Goal: Task Accomplishment & Management: Use online tool/utility

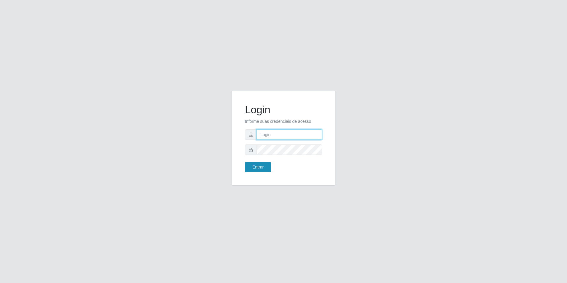
type input "[EMAIL_ADDRESS][DOMAIN_NAME]"
click at [257, 165] on button "Entrar" at bounding box center [258, 167] width 26 height 10
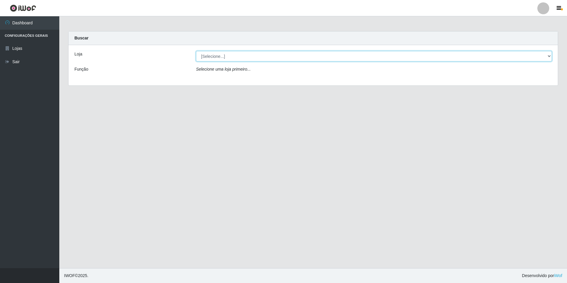
click at [265, 55] on select "[Selecione...] Extrabom - Loja 57 Anchieta" at bounding box center [374, 56] width 356 height 10
select select "470"
click at [196, 51] on select "[Selecione...] Extrabom - Loja 57 Anchieta" at bounding box center [374, 56] width 356 height 10
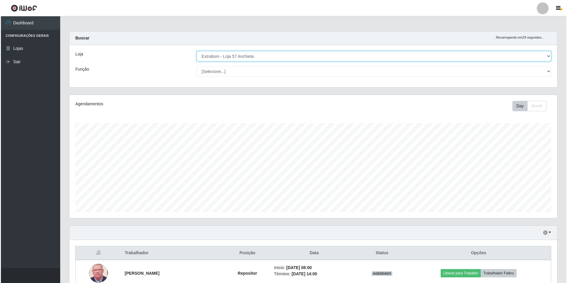
scroll to position [119, 0]
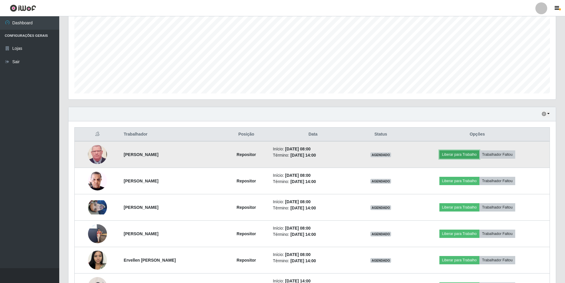
click at [452, 154] on button "Liberar para Trabalho" at bounding box center [460, 154] width 40 height 8
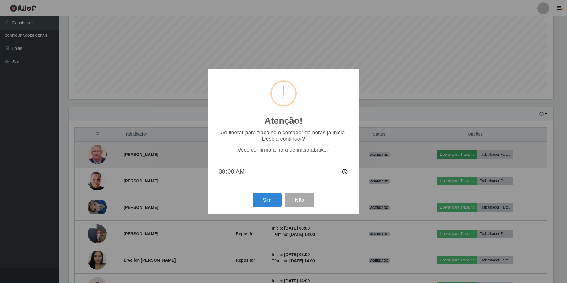
scroll to position [123, 485]
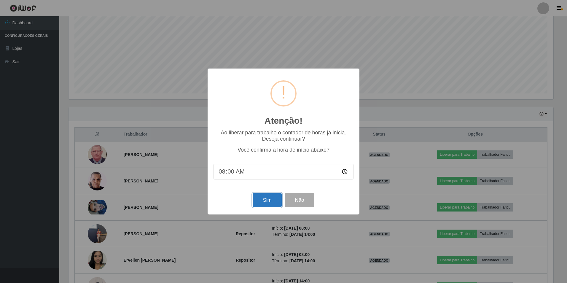
click at [266, 197] on button "Sim" at bounding box center [267, 200] width 29 height 14
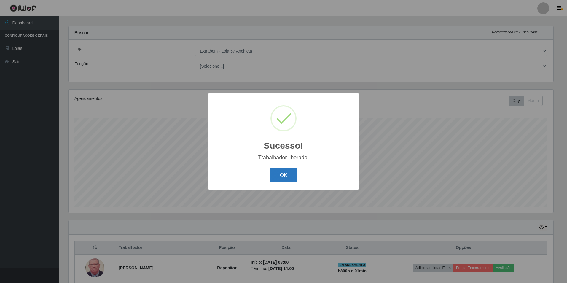
click at [289, 177] on button "OK" at bounding box center [284, 175] width 28 height 14
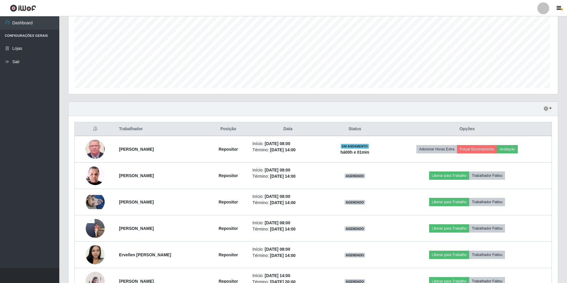
scroll to position [123, 488]
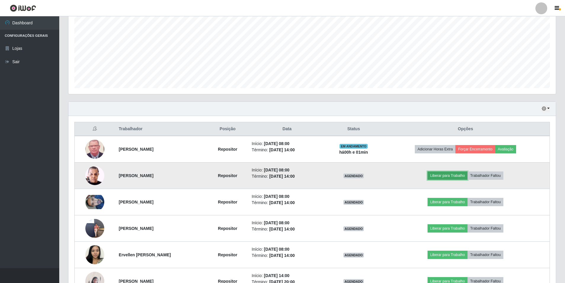
click at [459, 177] on button "Liberar para Trabalho" at bounding box center [448, 175] width 40 height 8
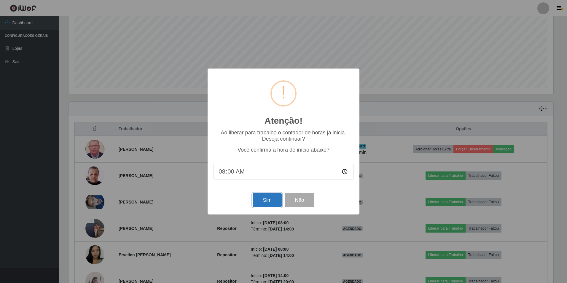
click at [258, 199] on button "Sim" at bounding box center [267, 200] width 29 height 14
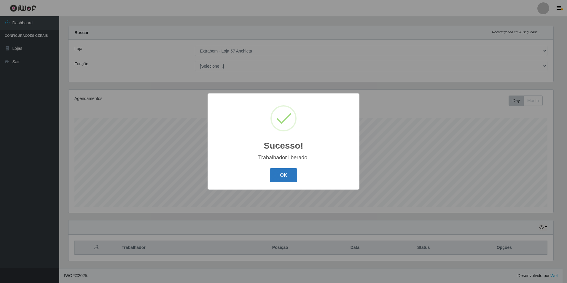
click at [283, 172] on button "OK" at bounding box center [284, 175] width 28 height 14
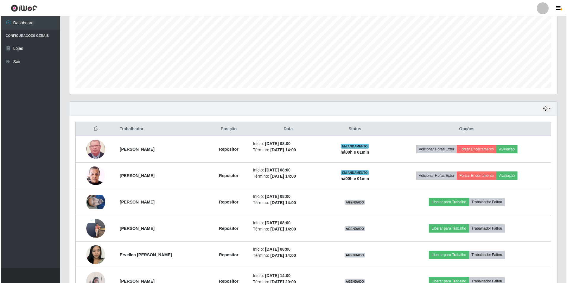
scroll to position [123, 488]
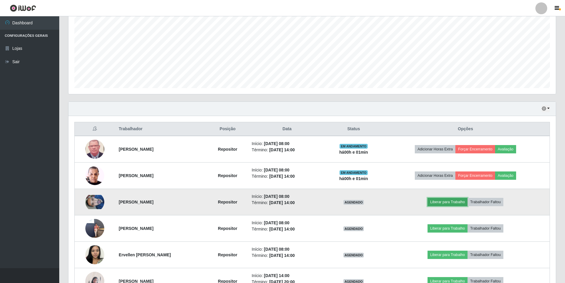
click at [448, 202] on button "Liberar para Trabalho" at bounding box center [448, 202] width 40 height 8
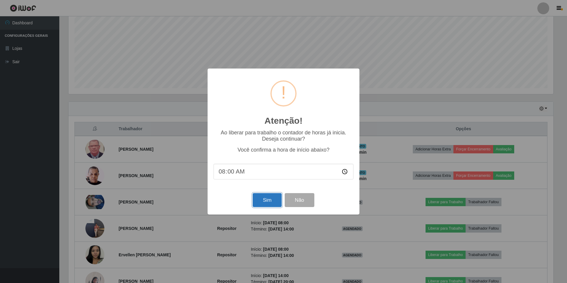
click at [269, 199] on button "Sim" at bounding box center [267, 200] width 29 height 14
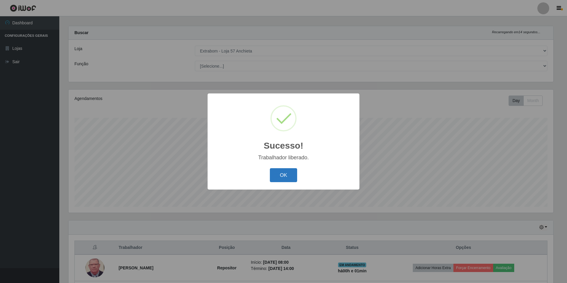
click at [286, 178] on button "OK" at bounding box center [284, 175] width 28 height 14
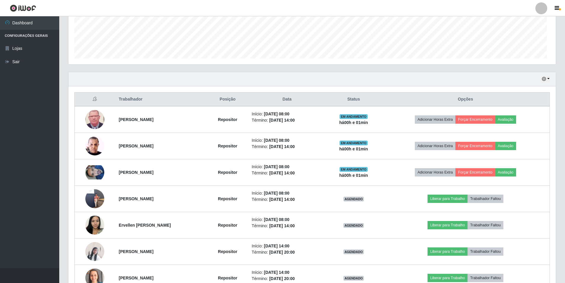
scroll to position [0, 0]
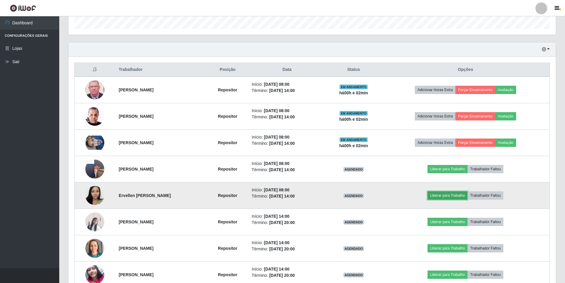
click at [455, 194] on button "Liberar para Trabalho" at bounding box center [448, 195] width 40 height 8
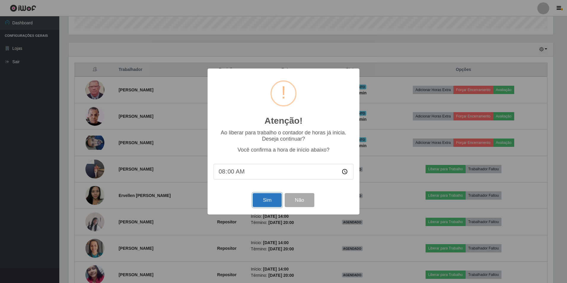
click at [272, 200] on button "Sim" at bounding box center [267, 200] width 29 height 14
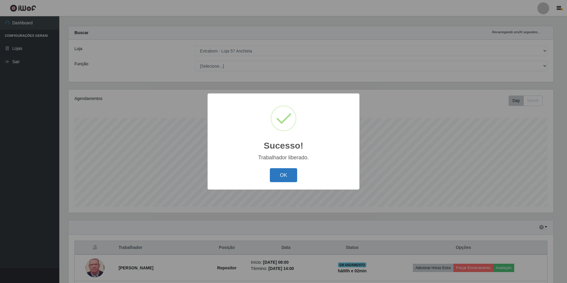
click at [284, 179] on button "OK" at bounding box center [284, 175] width 28 height 14
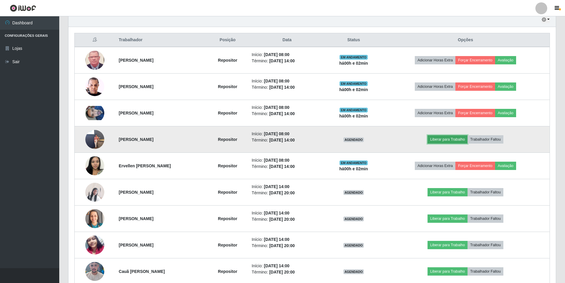
click at [439, 139] on button "Liberar para Trabalho" at bounding box center [448, 139] width 40 height 8
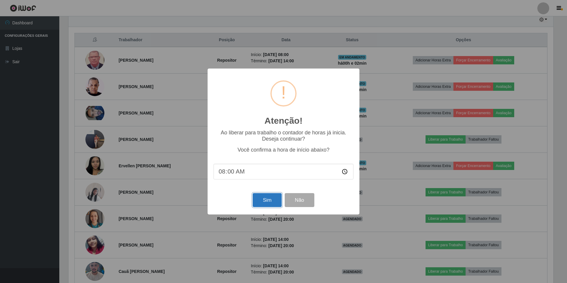
click at [256, 203] on button "Sim" at bounding box center [267, 200] width 29 height 14
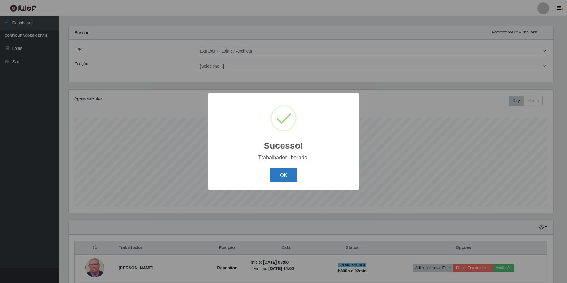
click at [285, 181] on button "OK" at bounding box center [284, 175] width 28 height 14
